Goal: Information Seeking & Learning: Learn about a topic

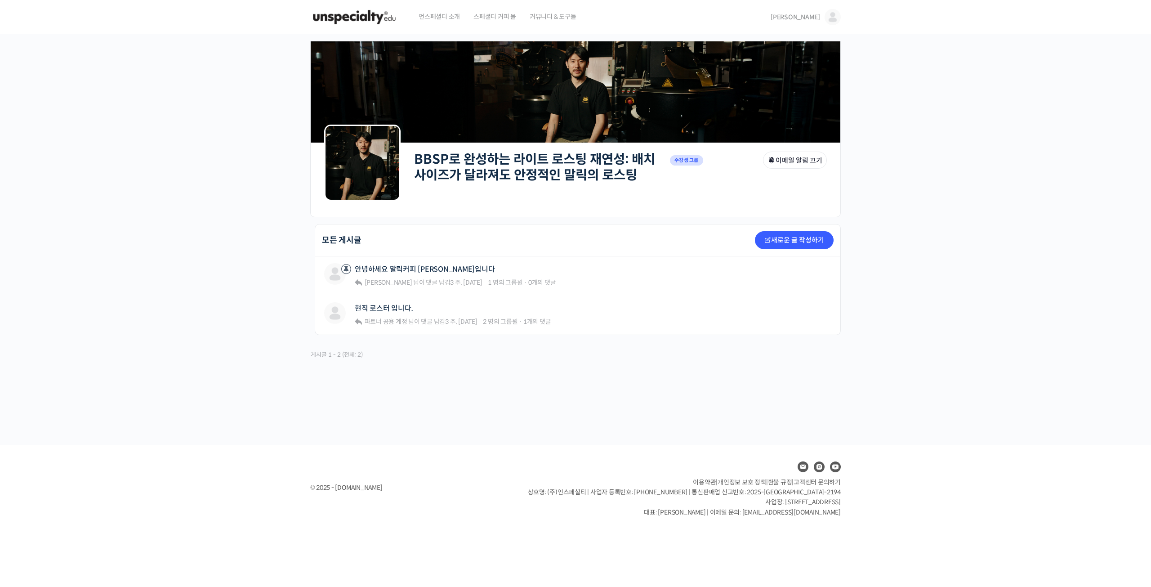
click at [435, 152] on link "BBSP로 완성하는 라이트 로스팅 재연성: 배치 사이즈가 달라져도 안정적인 말릭의 로스팅" at bounding box center [534, 167] width 241 height 32
drag, startPoint x: 251, startPoint y: 72, endPoint x: 242, endPoint y: 69, distance: 9.5
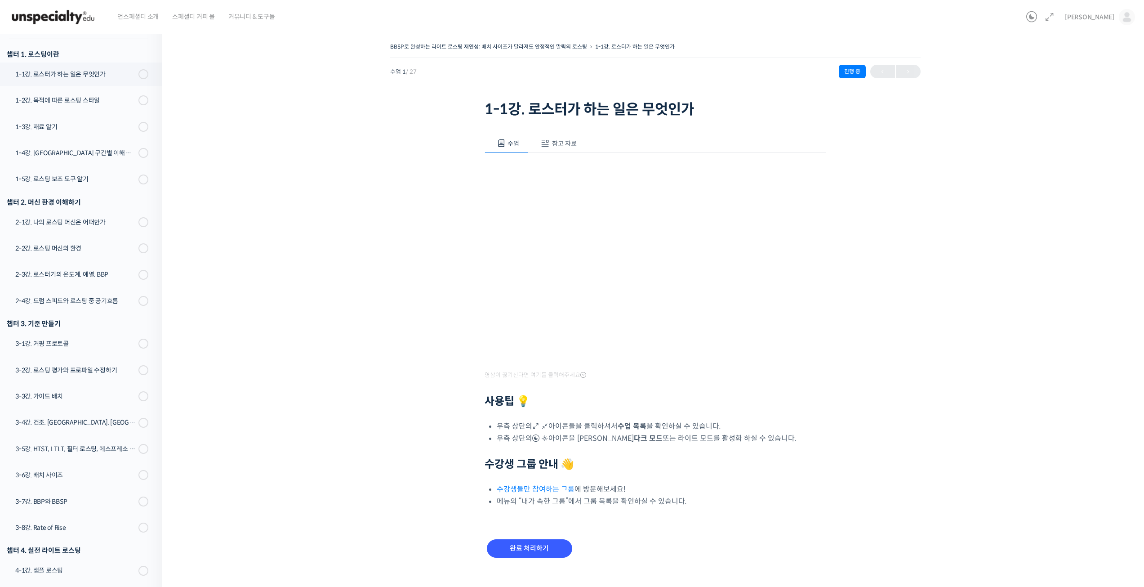
scroll to position [129, 0]
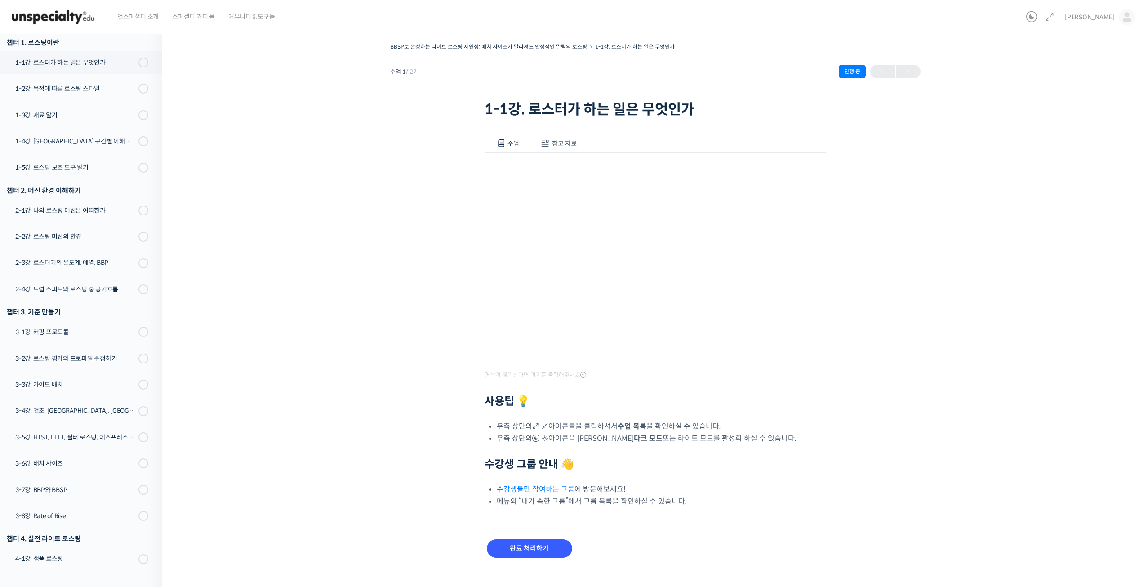
click at [359, 183] on div "BBSP로 완성하는 라이트 로스팅 재연성: 배치 사이즈가 달라져도 안정적인 말릭의 로스팅 1-1강. 로스터가 하는 일은 무엇인가 진행 중 수업…" at bounding box center [655, 310] width 897 height 541
